Goal: Task Accomplishment & Management: Use online tool/utility

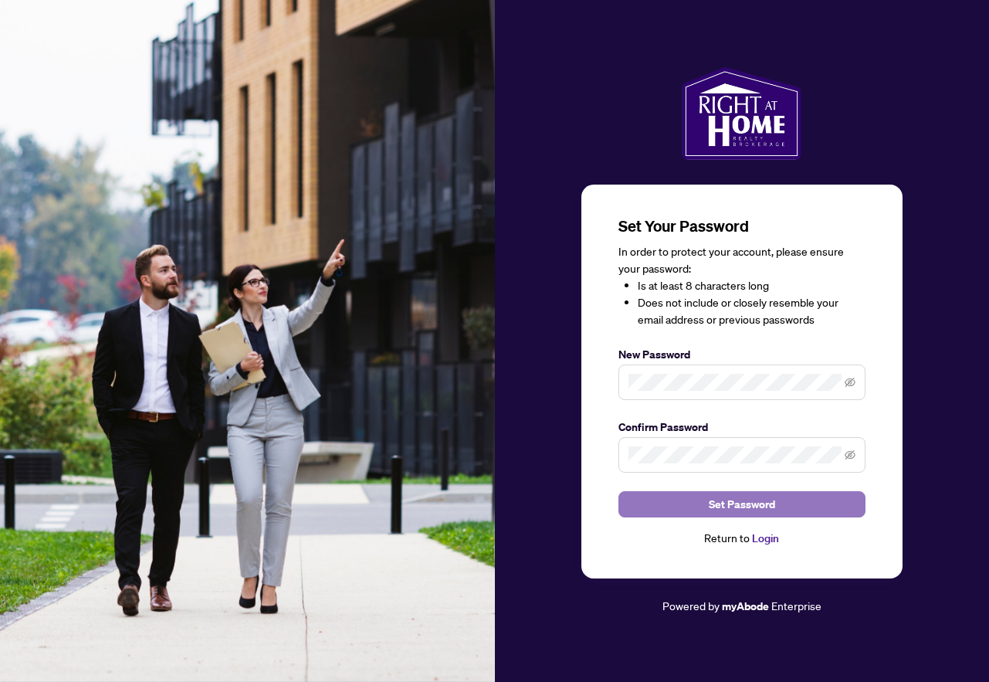
click at [746, 500] on span "Set Password" at bounding box center [742, 504] width 66 height 25
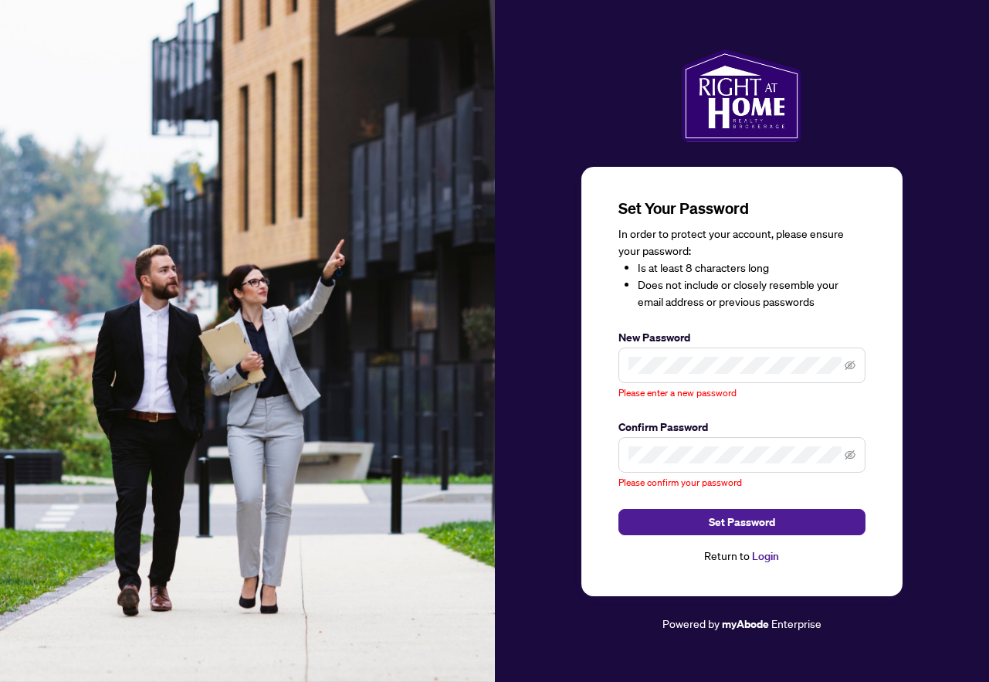
click at [831, 583] on div "Set Your Password In order to protect your account, please ensure your password…" at bounding box center [742, 381] width 321 height 429
click at [723, 557] on div "Return to Login" at bounding box center [742, 557] width 247 height 18
click at [547, 147] on div "Set Your Password In order to protect your account, please ensure your password…" at bounding box center [742, 340] width 495 height 583
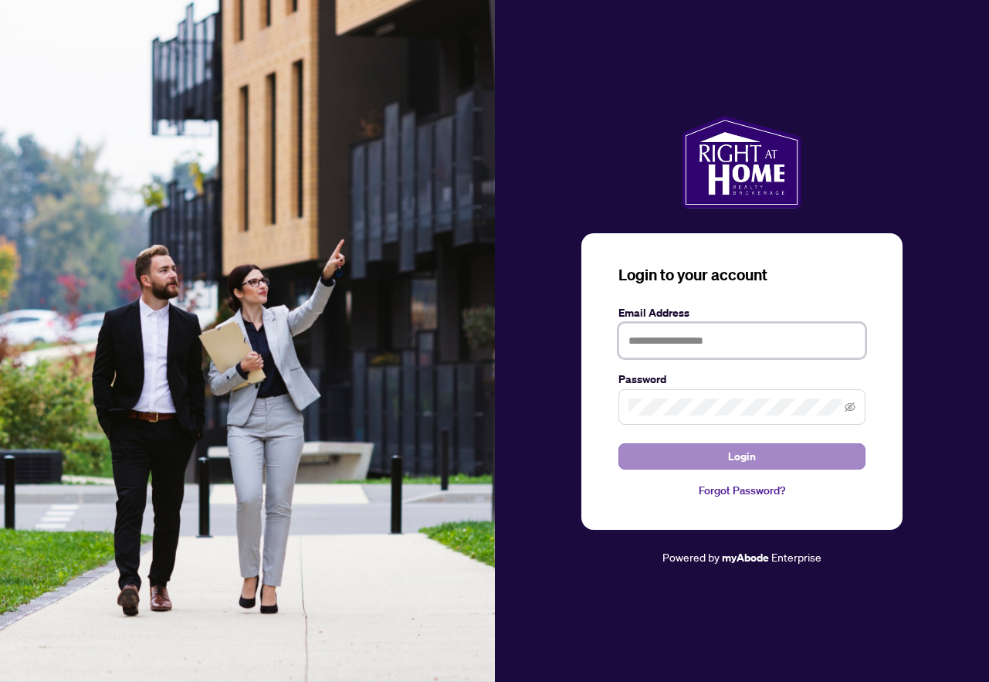
type input "**********"
click at [730, 460] on span "Login" at bounding box center [742, 456] width 28 height 25
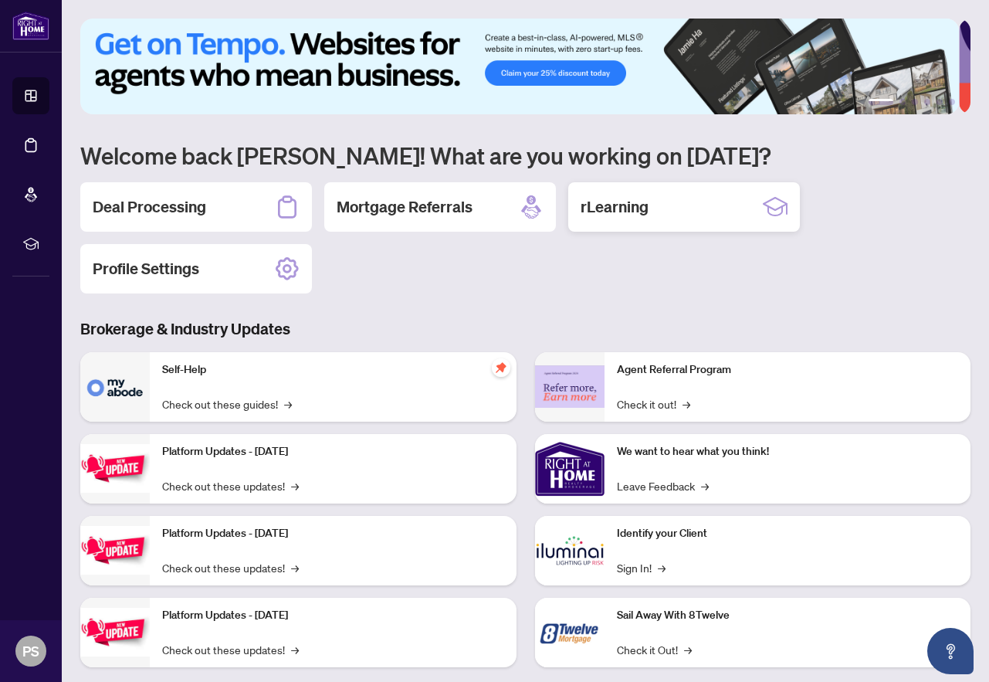
click at [601, 208] on h2 "rLearning" at bounding box center [615, 207] width 68 height 22
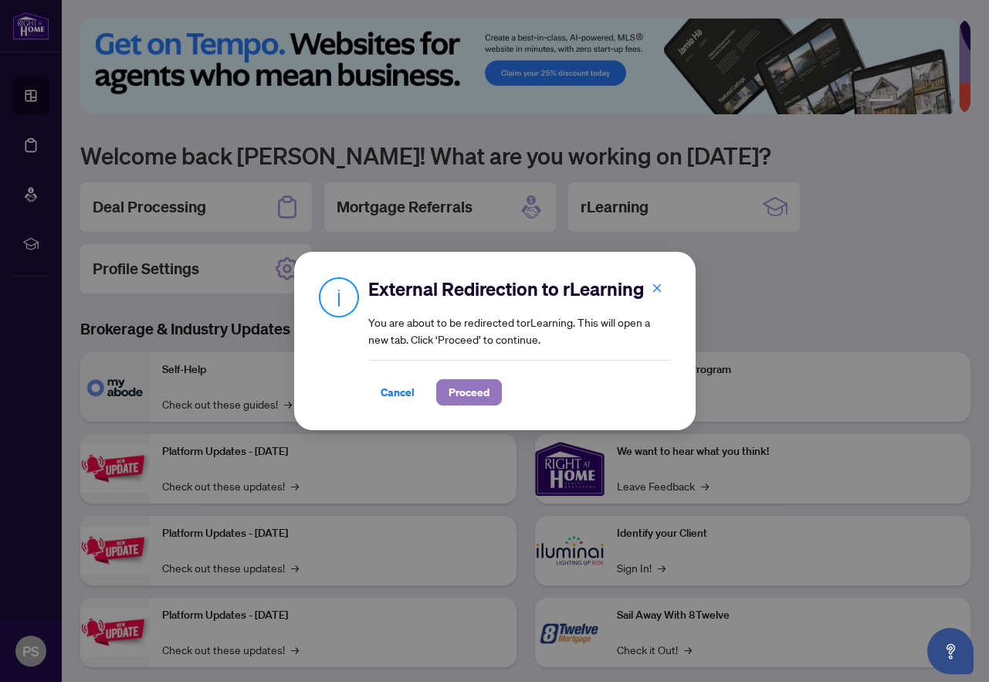
click at [458, 385] on span "Proceed" at bounding box center [469, 392] width 41 height 25
